Goal: Information Seeking & Learning: Learn about a topic

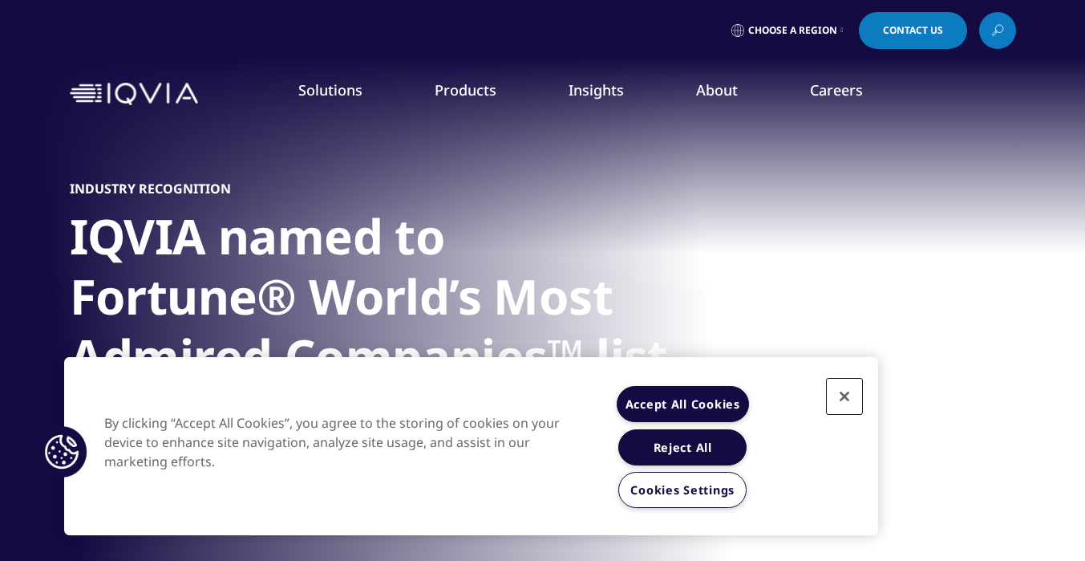
click at [845, 407] on button "Close" at bounding box center [844, 396] width 35 height 35
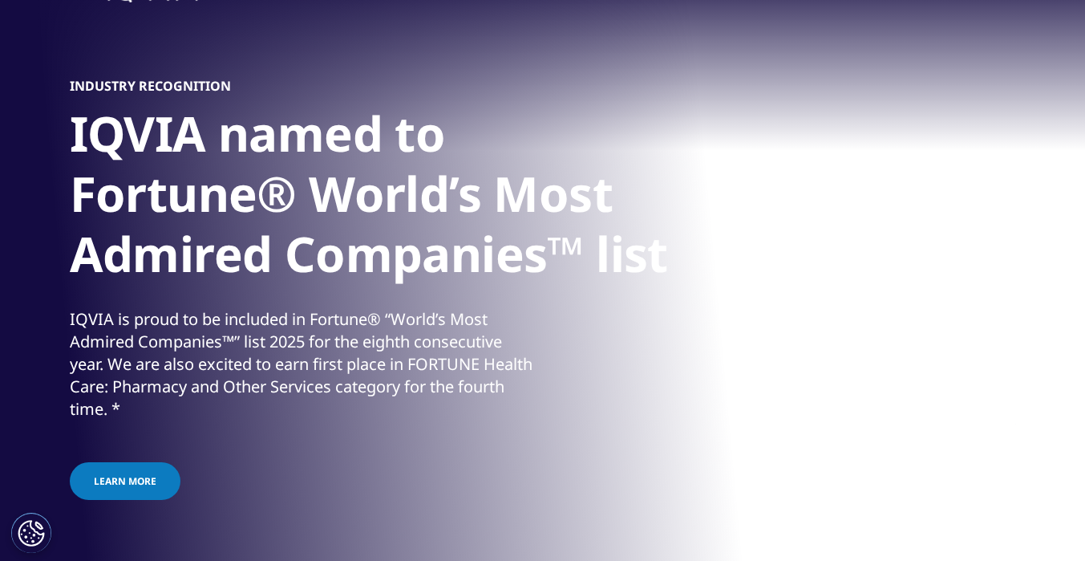
scroll to position [107, 0]
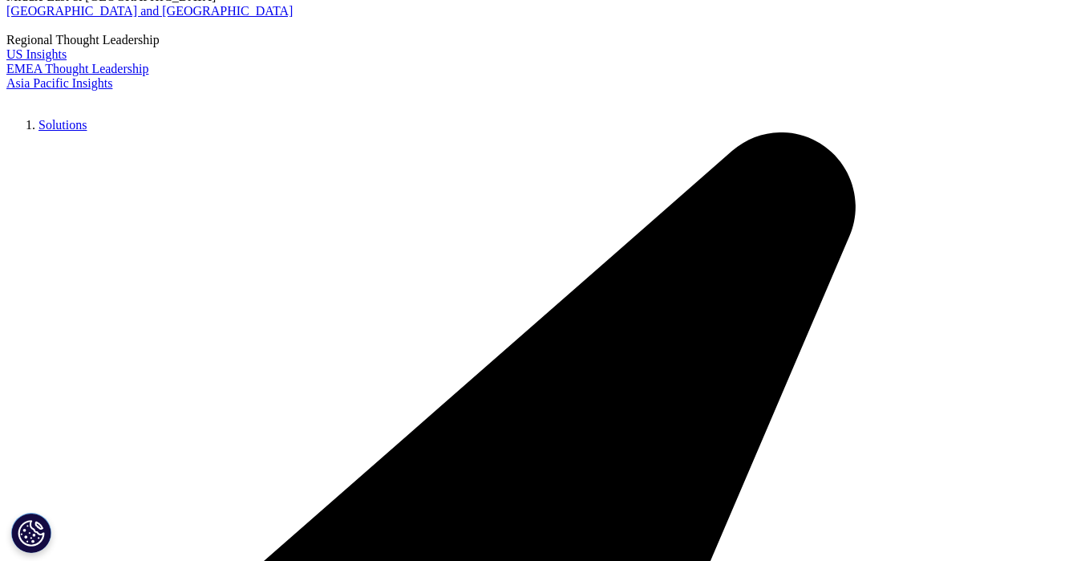
scroll to position [196, 0]
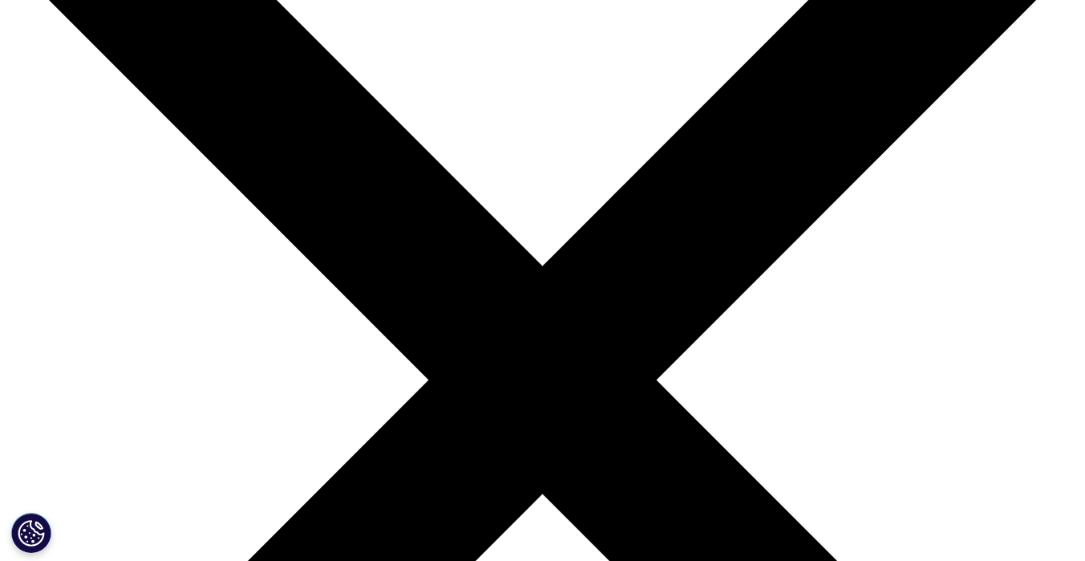
scroll to position [173, 0]
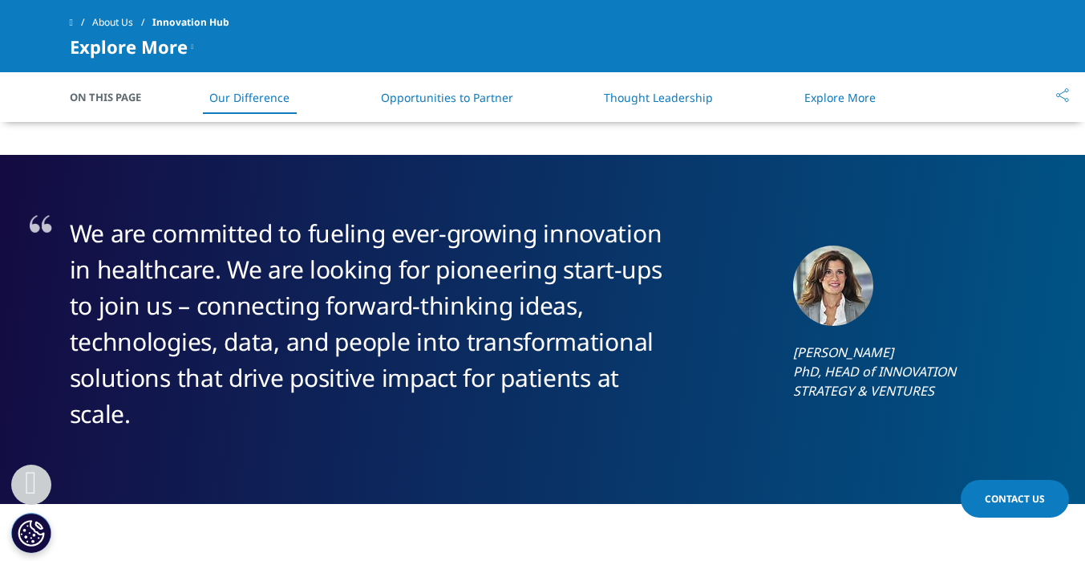
scroll to position [1026, 0]
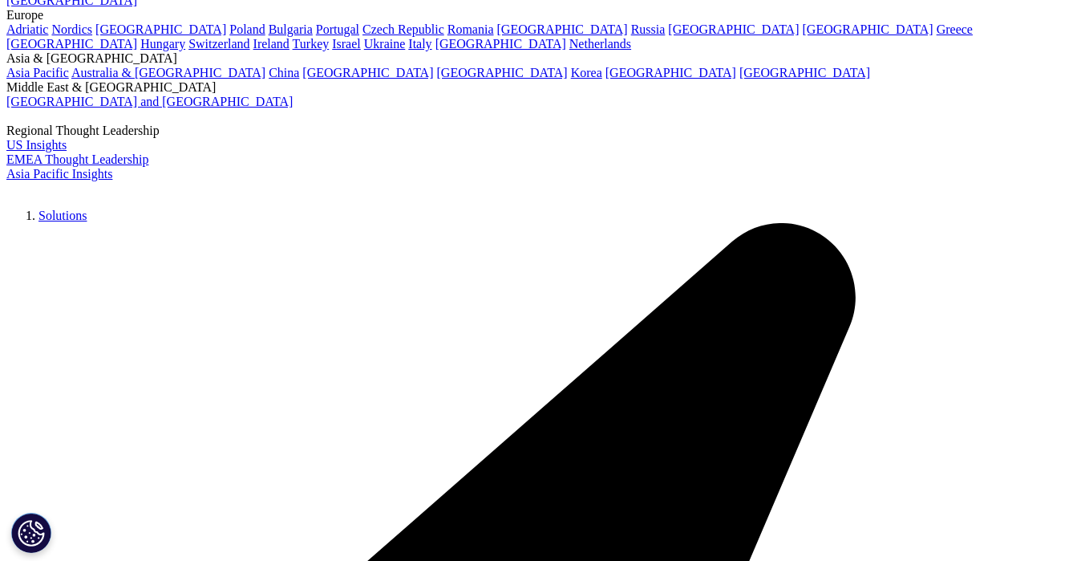
scroll to position [3346, 0]
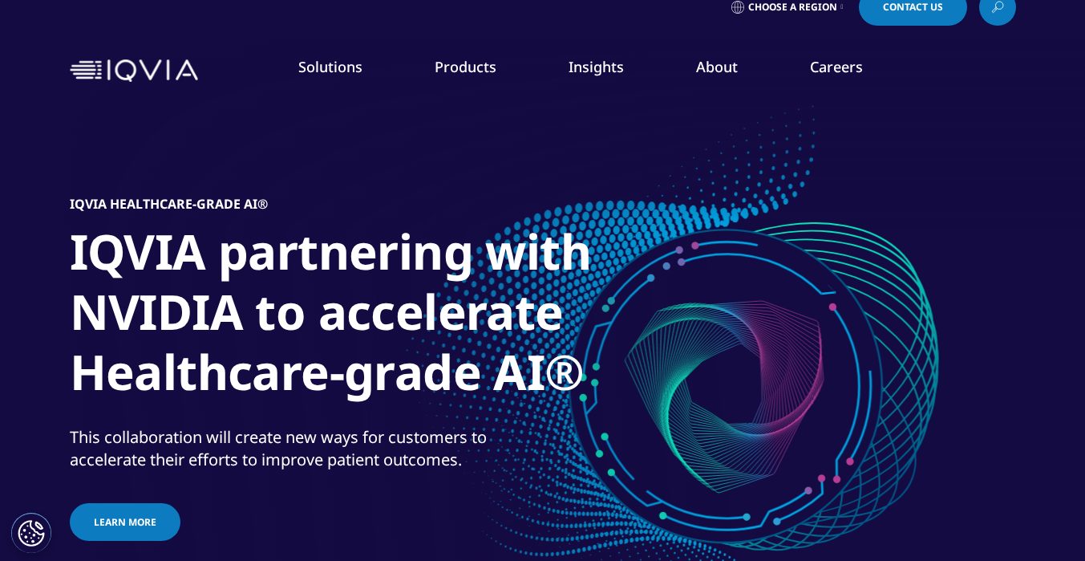
click at [589, 66] on link "Insights" at bounding box center [596, 66] width 55 height 19
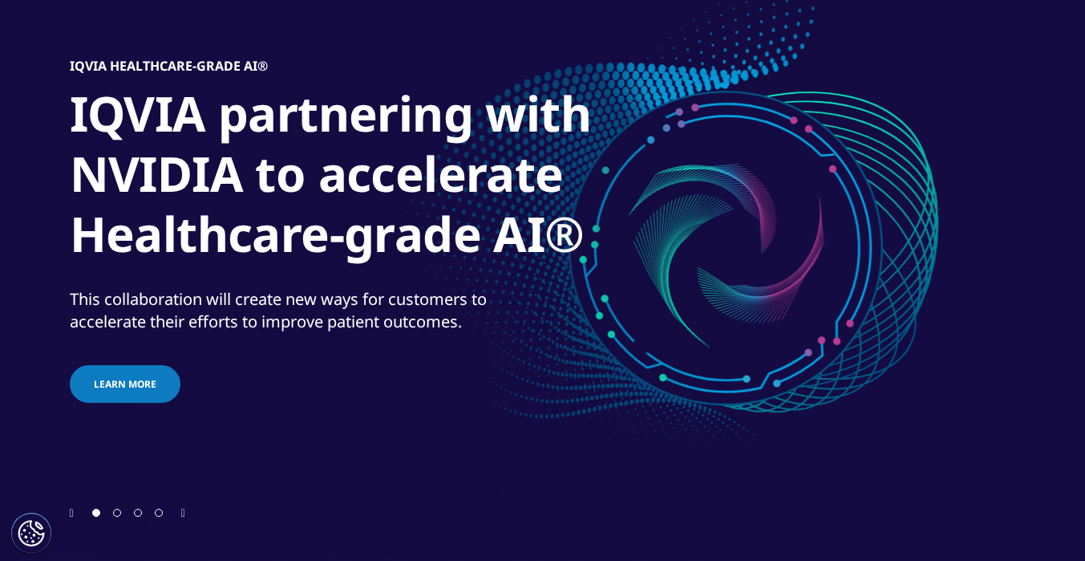
scroll to position [188, 0]
